Goal: Information Seeking & Learning: Learn about a topic

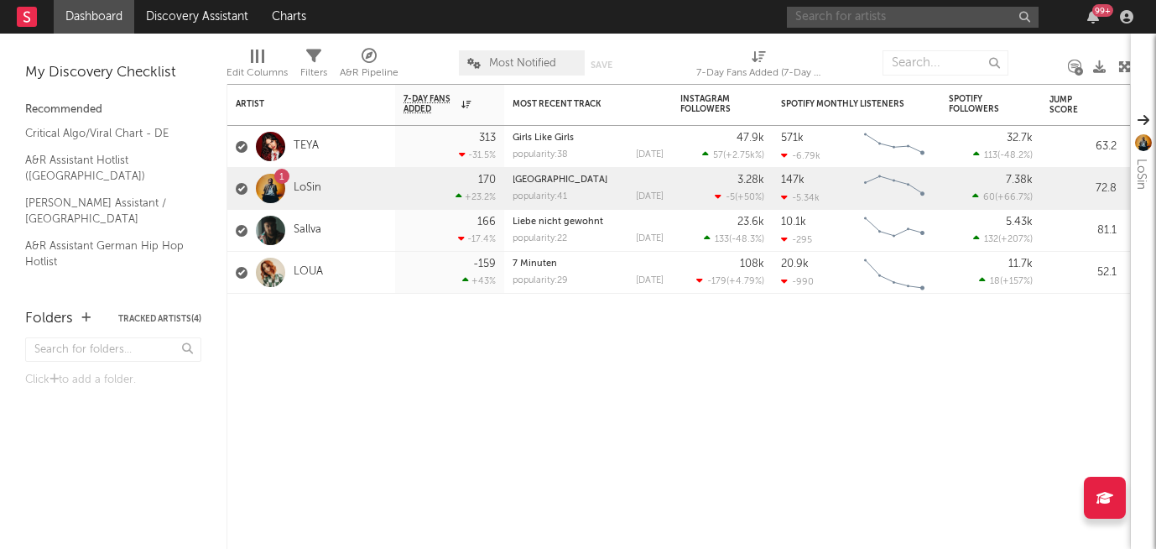
click at [855, 17] on input "text" at bounding box center [913, 17] width 252 height 21
type input "KORD"
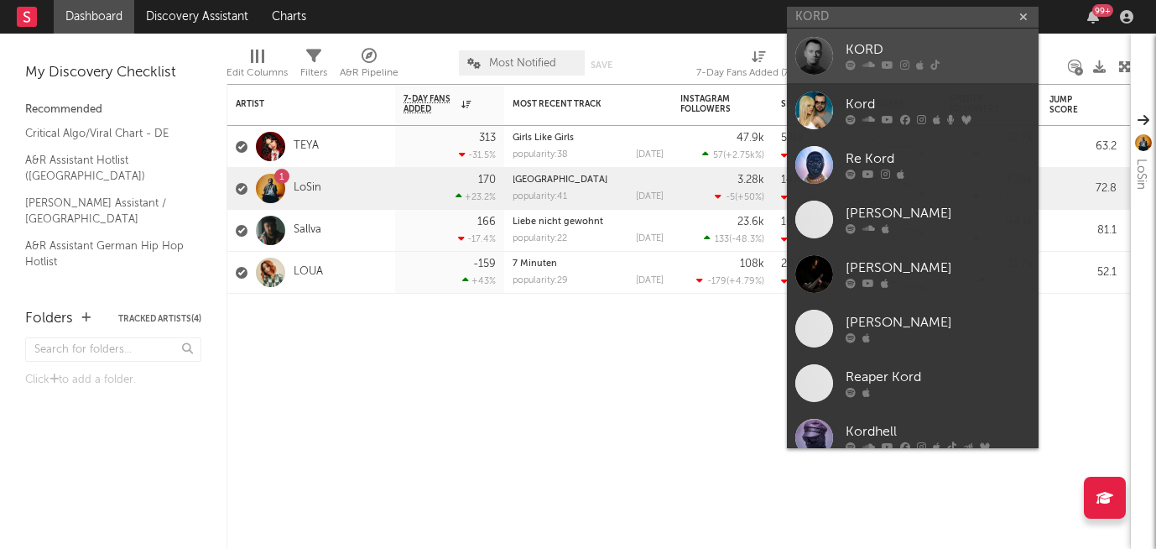
click at [864, 55] on div "KORD" at bounding box center [938, 50] width 185 height 20
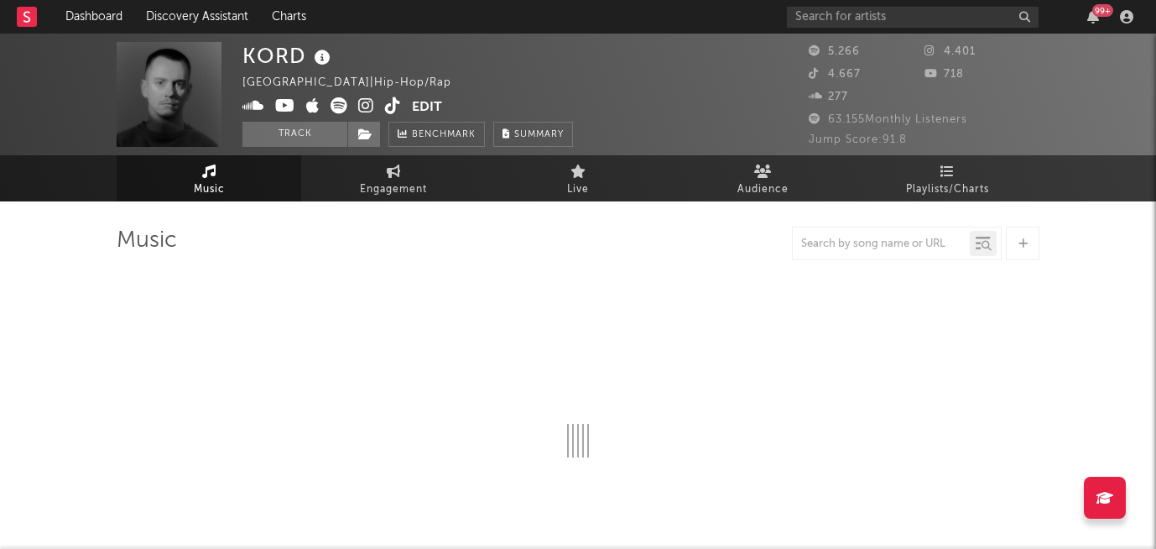
select select "6m"
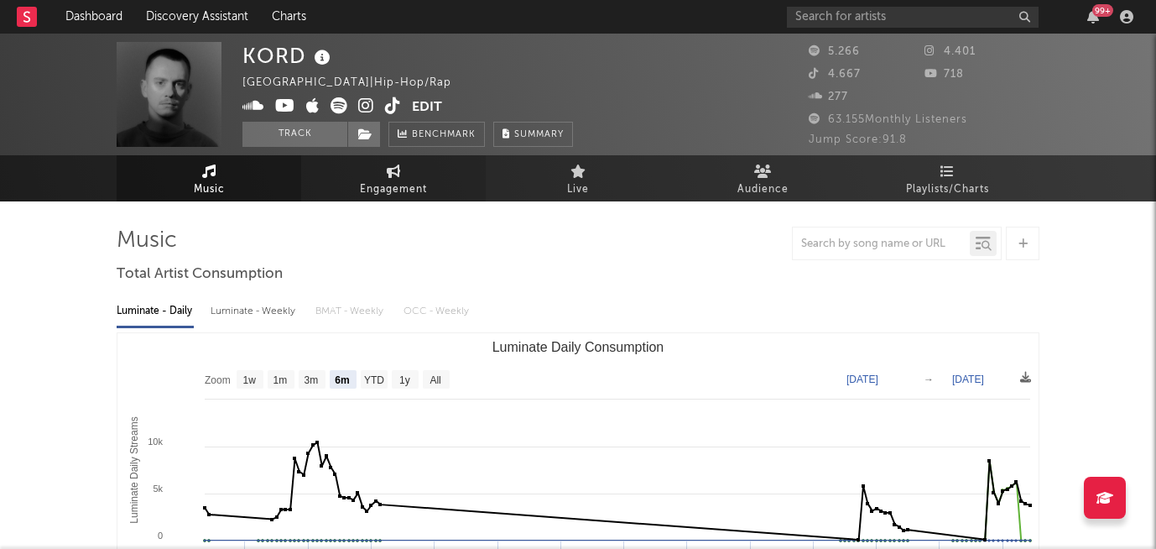
click at [379, 180] on span "Engagement" at bounding box center [393, 190] width 67 height 20
select select "1w"
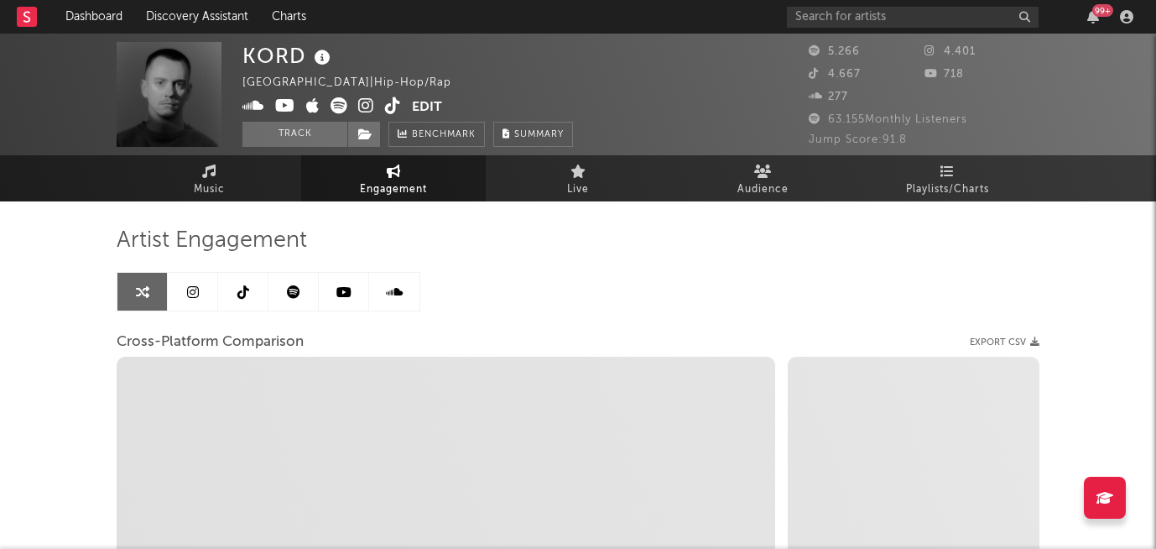
click at [190, 298] on icon at bounding box center [193, 291] width 12 height 13
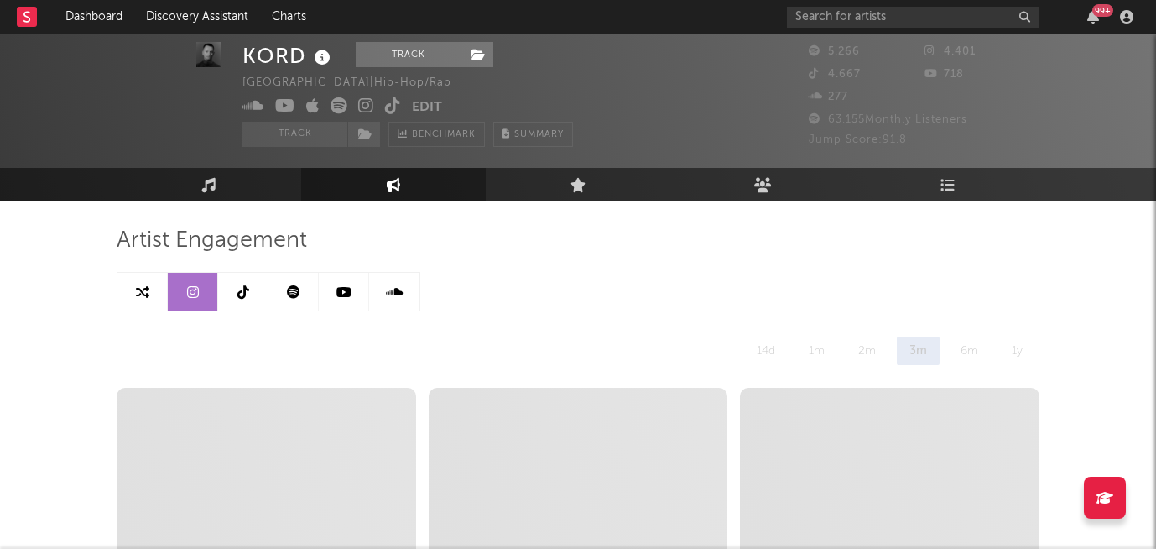
scroll to position [213, 0]
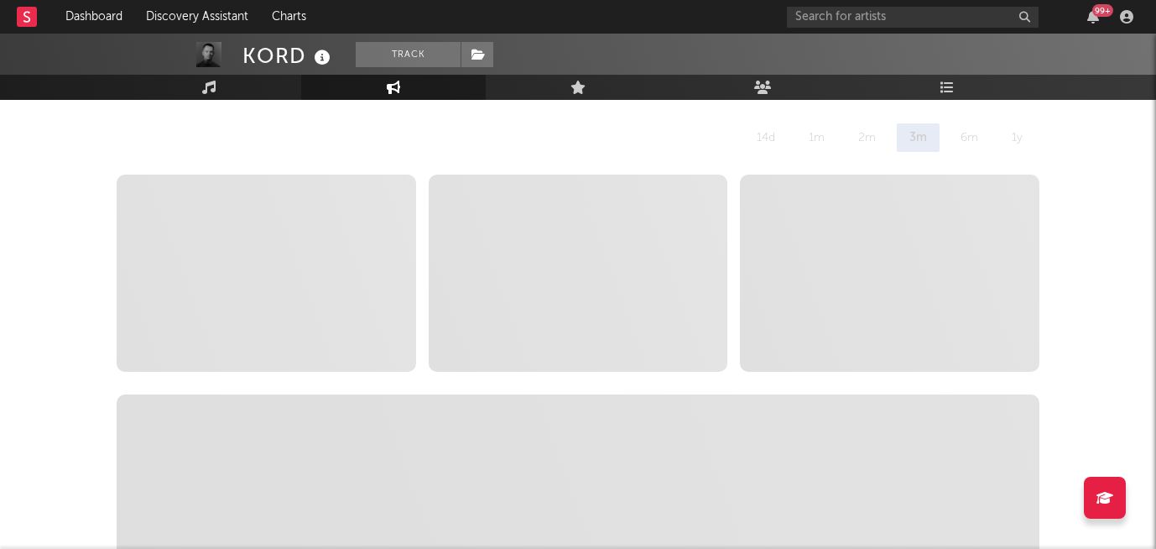
select select "6m"
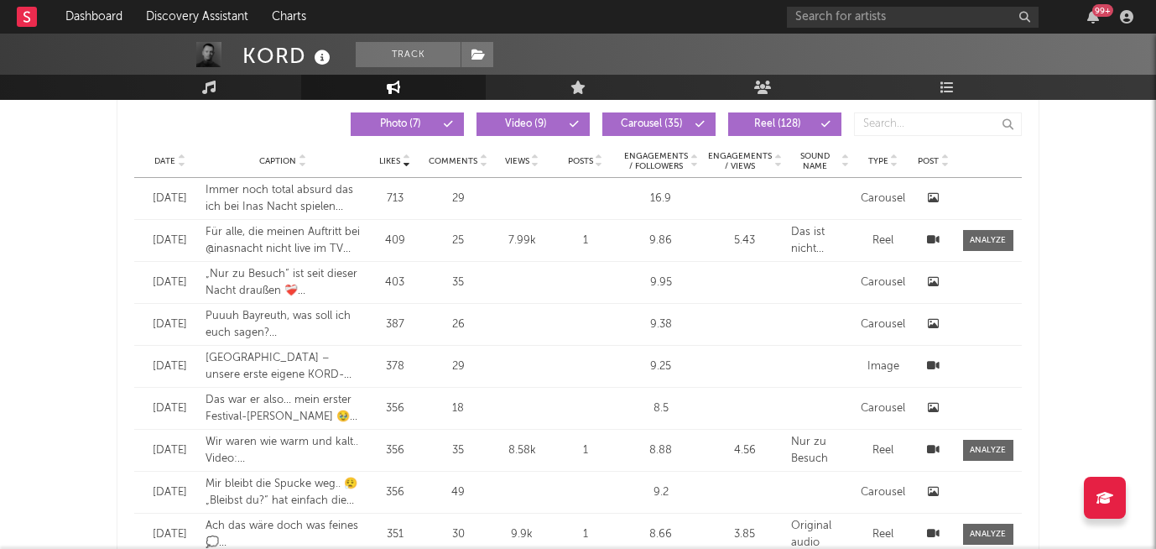
scroll to position [0, 0]
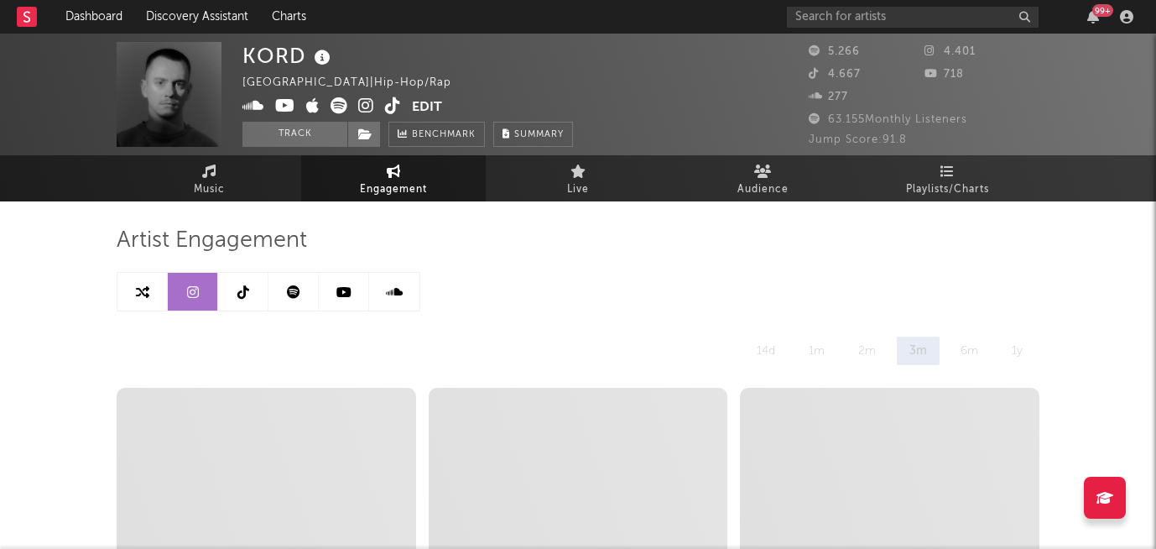
click at [245, 288] on icon at bounding box center [243, 291] width 12 height 13
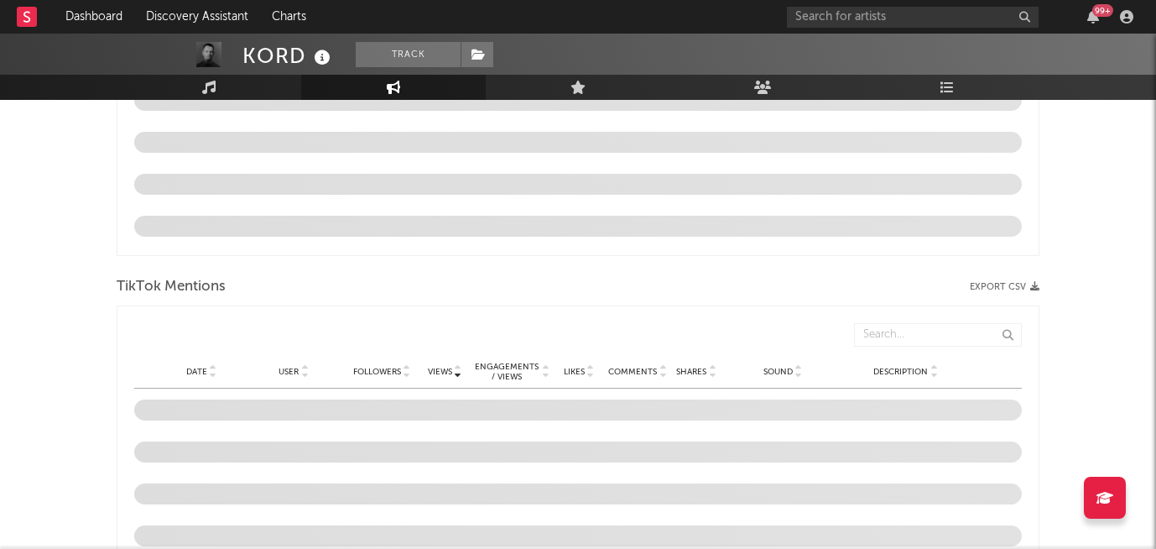
select select "6m"
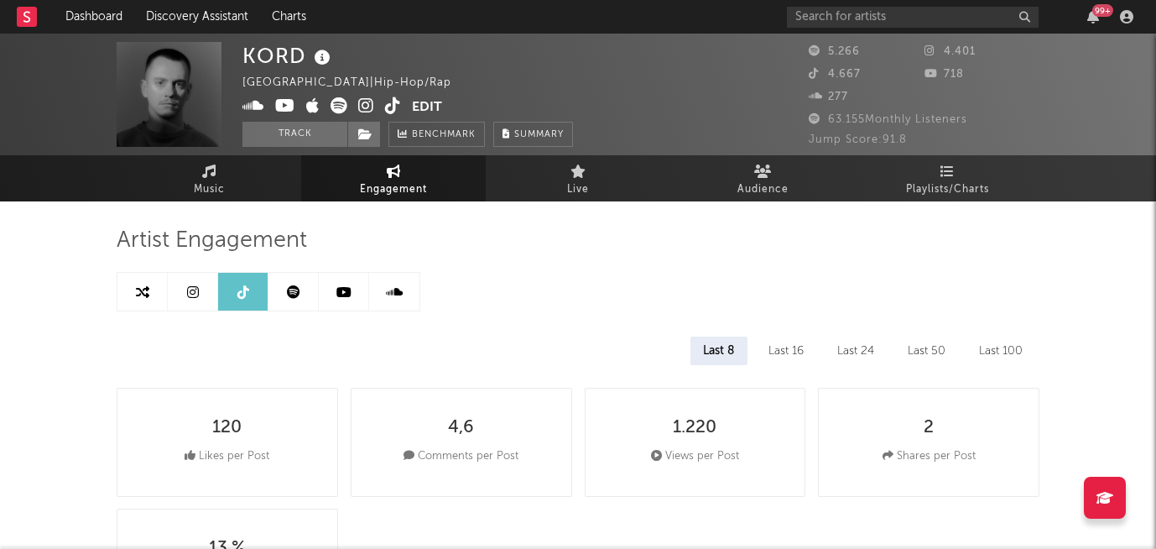
click at [291, 294] on icon at bounding box center [293, 291] width 13 height 13
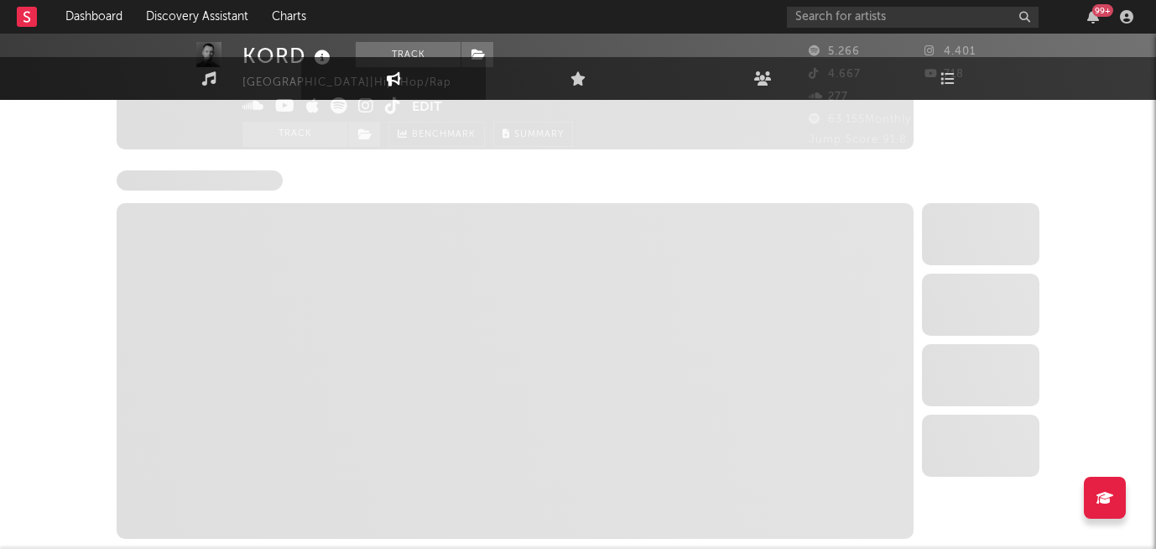
select select "6m"
select select "1w"
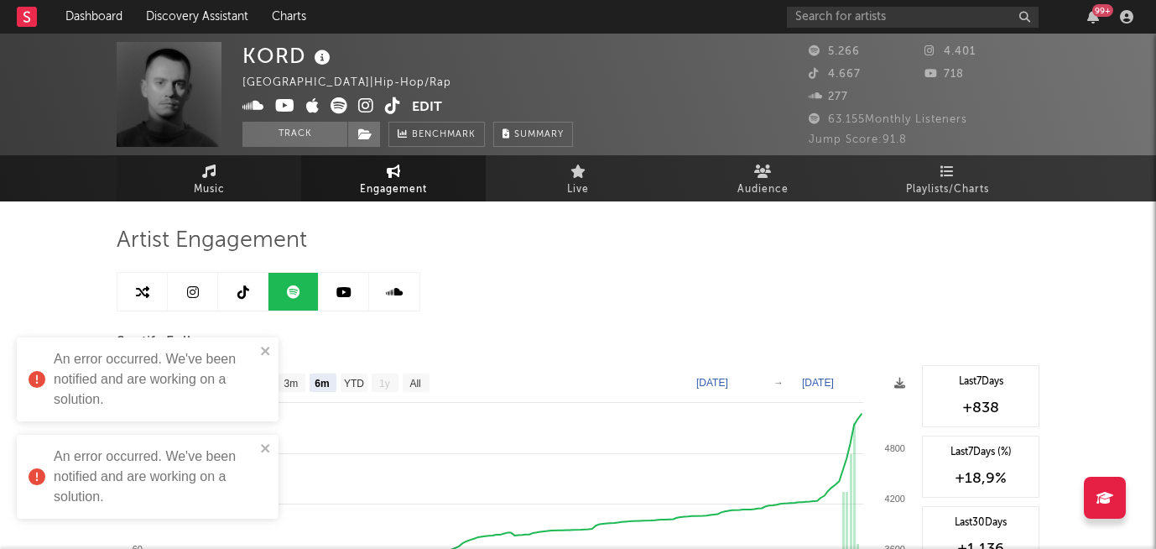
click at [227, 166] on link "Music" at bounding box center [209, 178] width 185 height 46
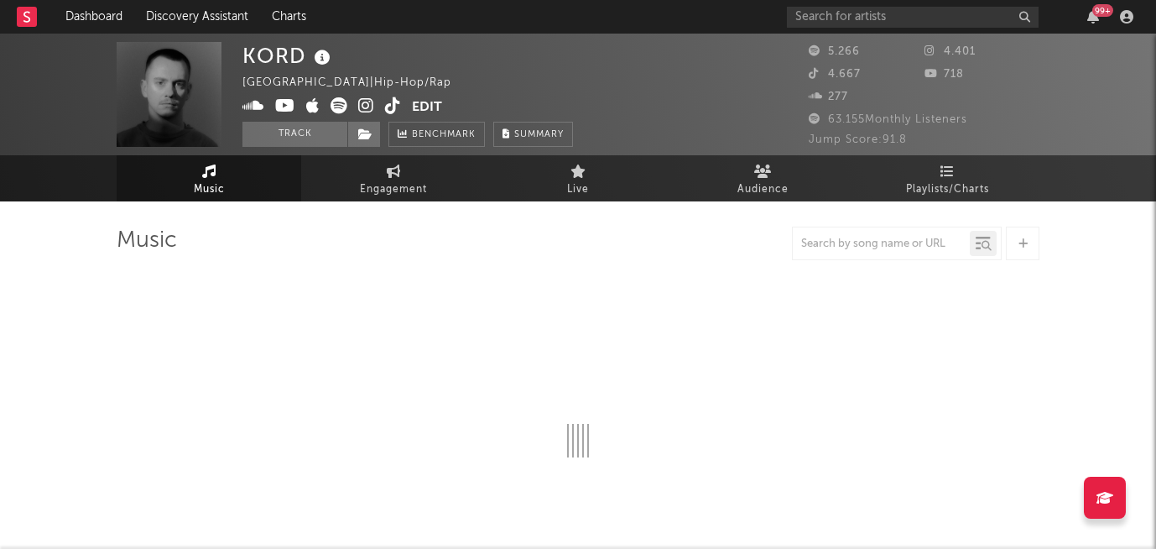
select select "6m"
